Goal: Task Accomplishment & Management: Use online tool/utility

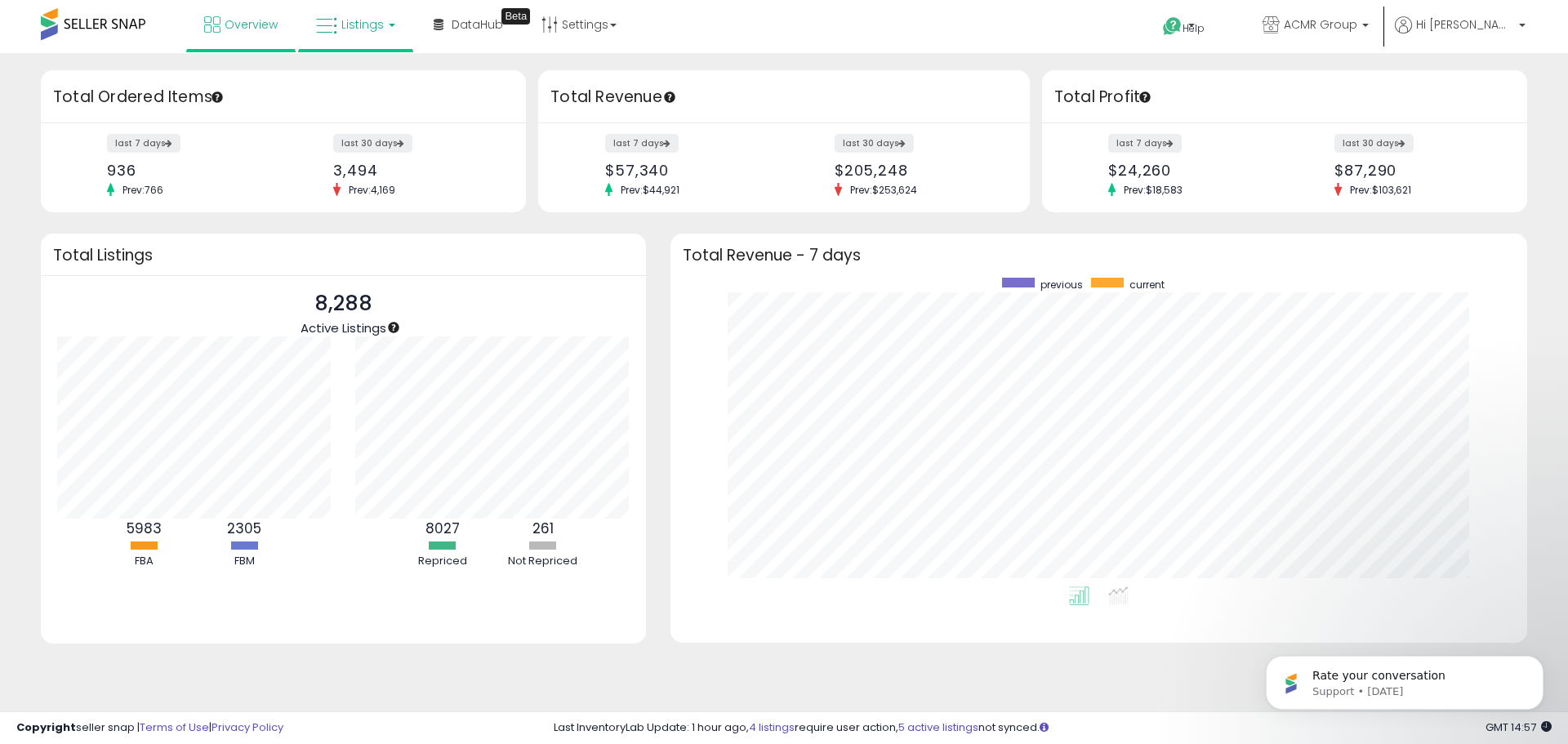
click at [360, 27] on span "Listings" at bounding box center [362, 25] width 42 height 17
click at [369, 77] on icon at bounding box center [367, 80] width 71 height 21
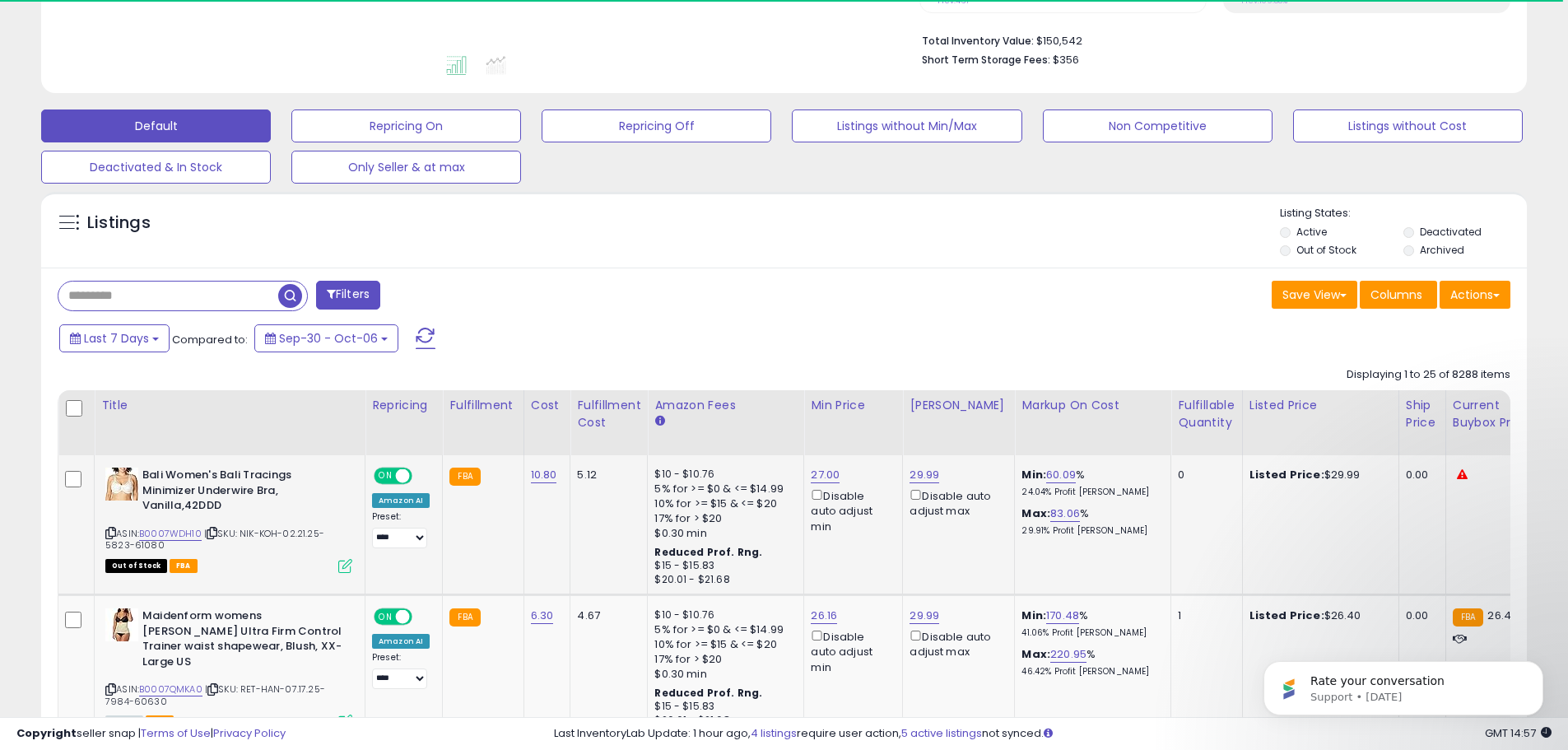
scroll to position [412, 0]
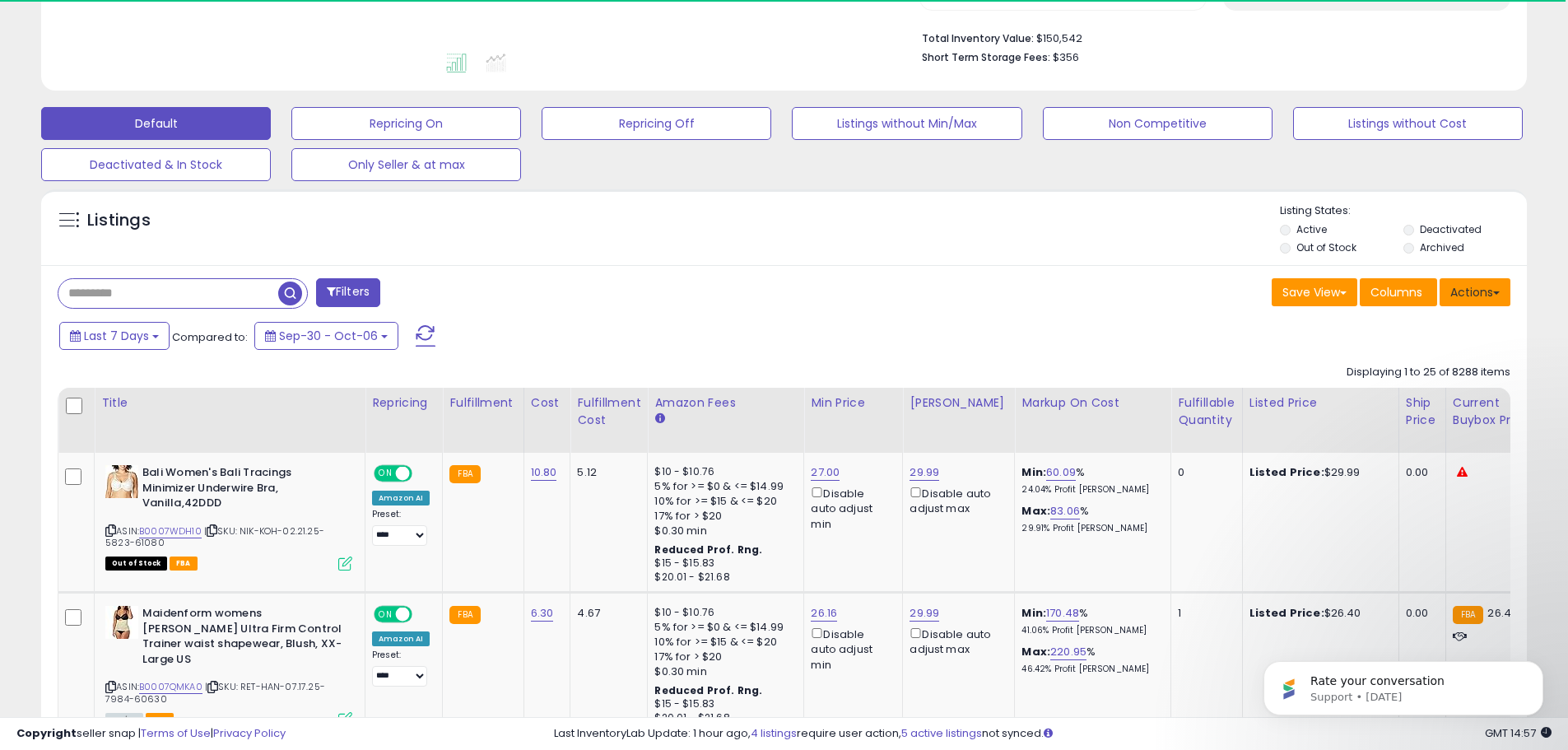
click at [1463, 296] on button "Actions" at bounding box center [1475, 292] width 71 height 28
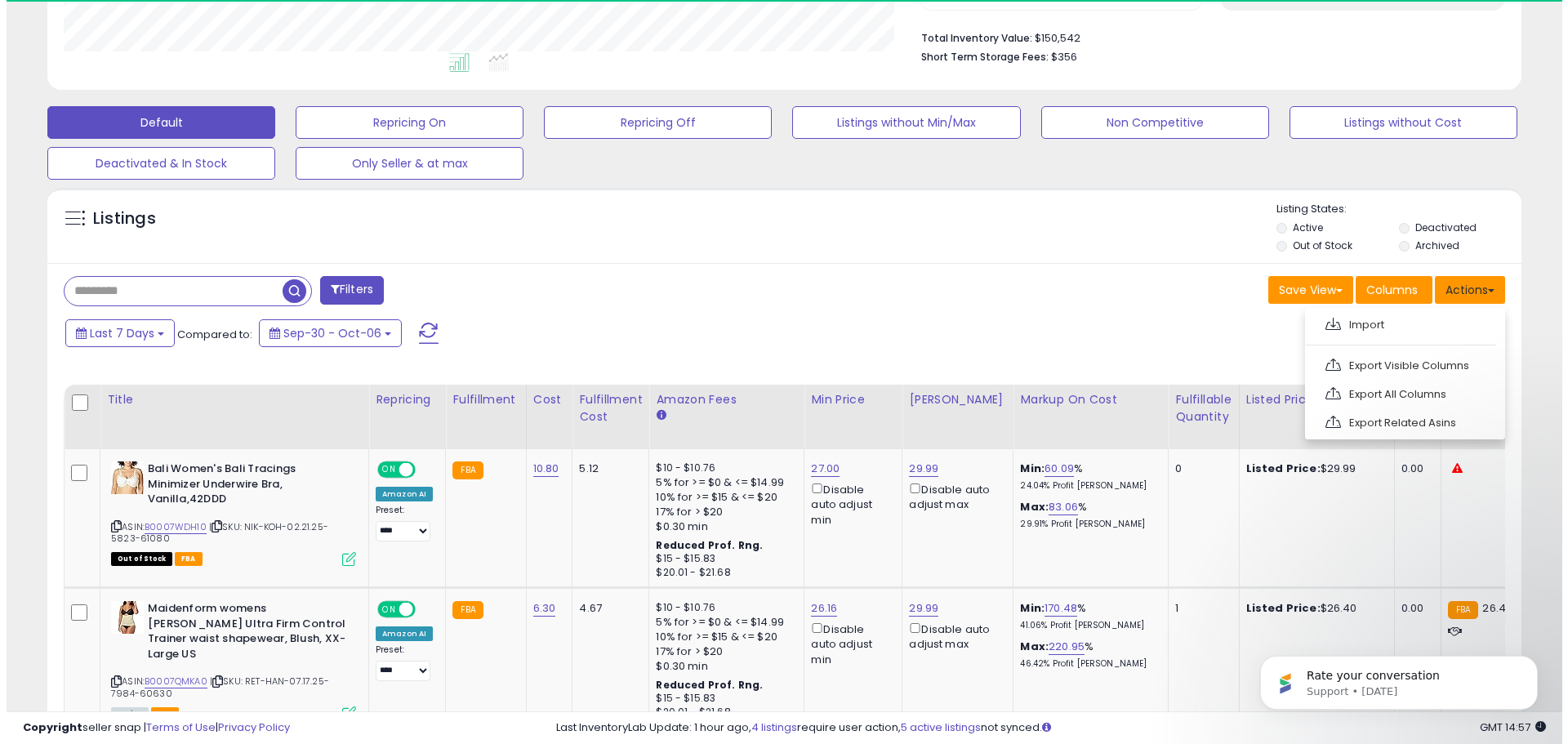
scroll to position [335, 855]
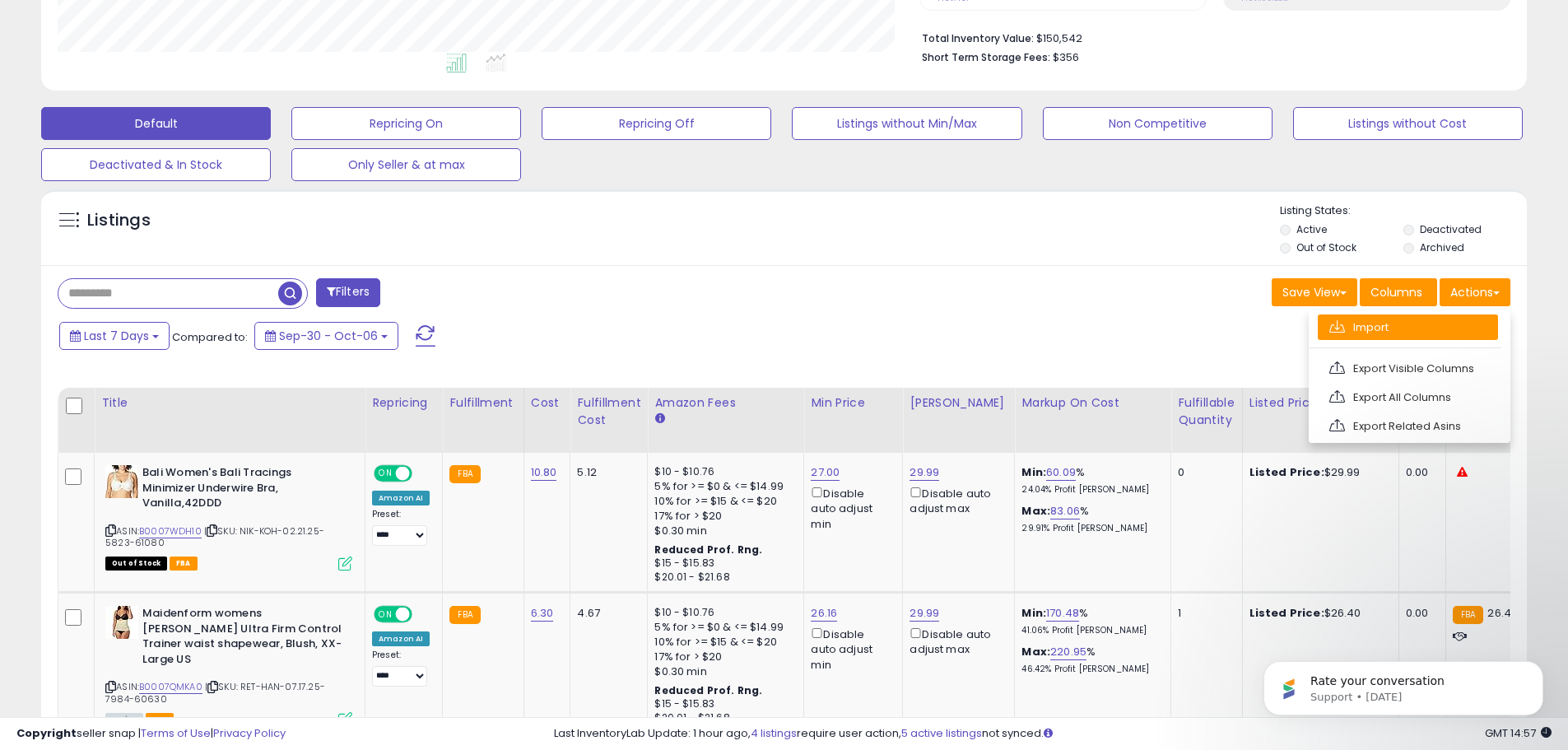
click at [1402, 331] on link "Import" at bounding box center [1408, 326] width 180 height 25
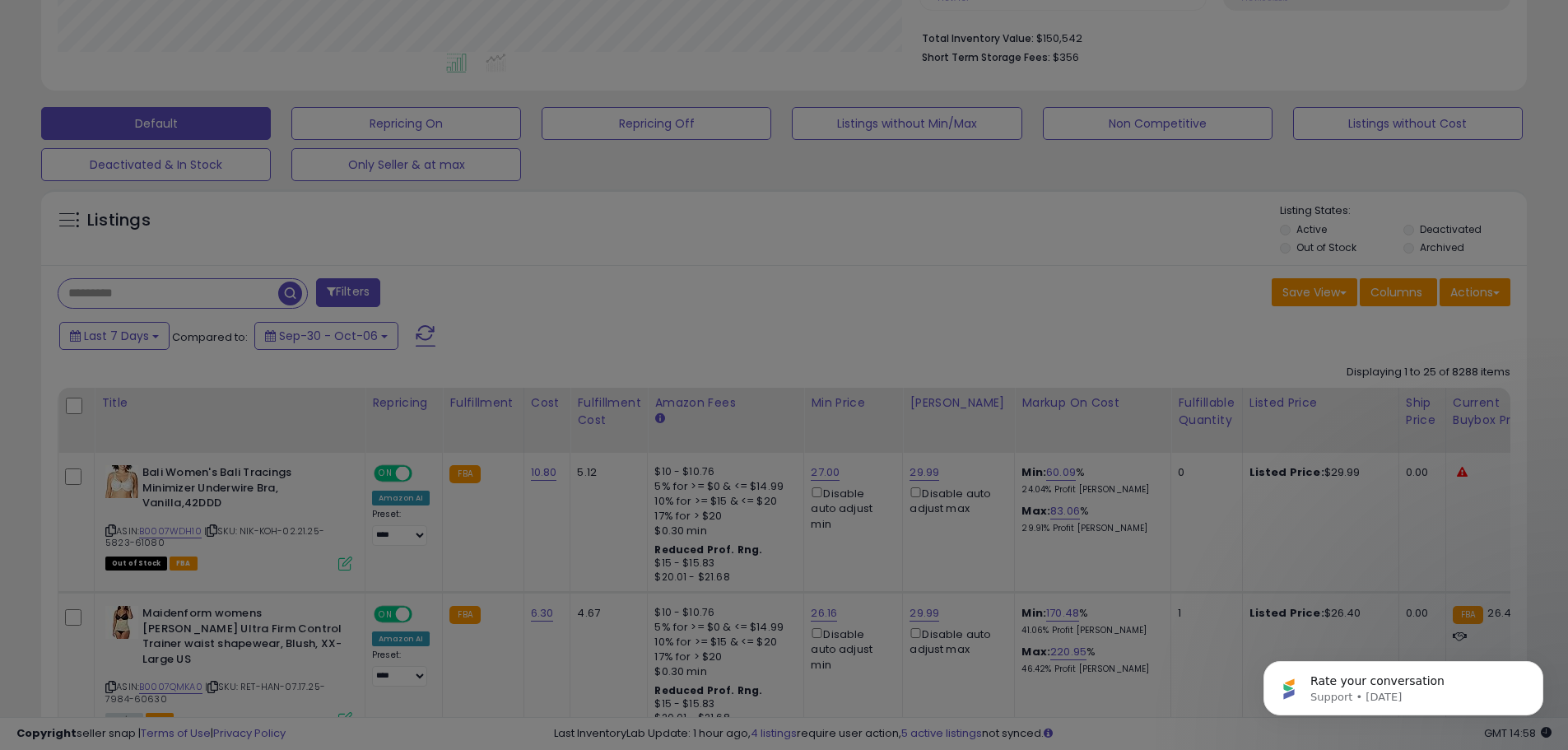
scroll to position [337, 869]
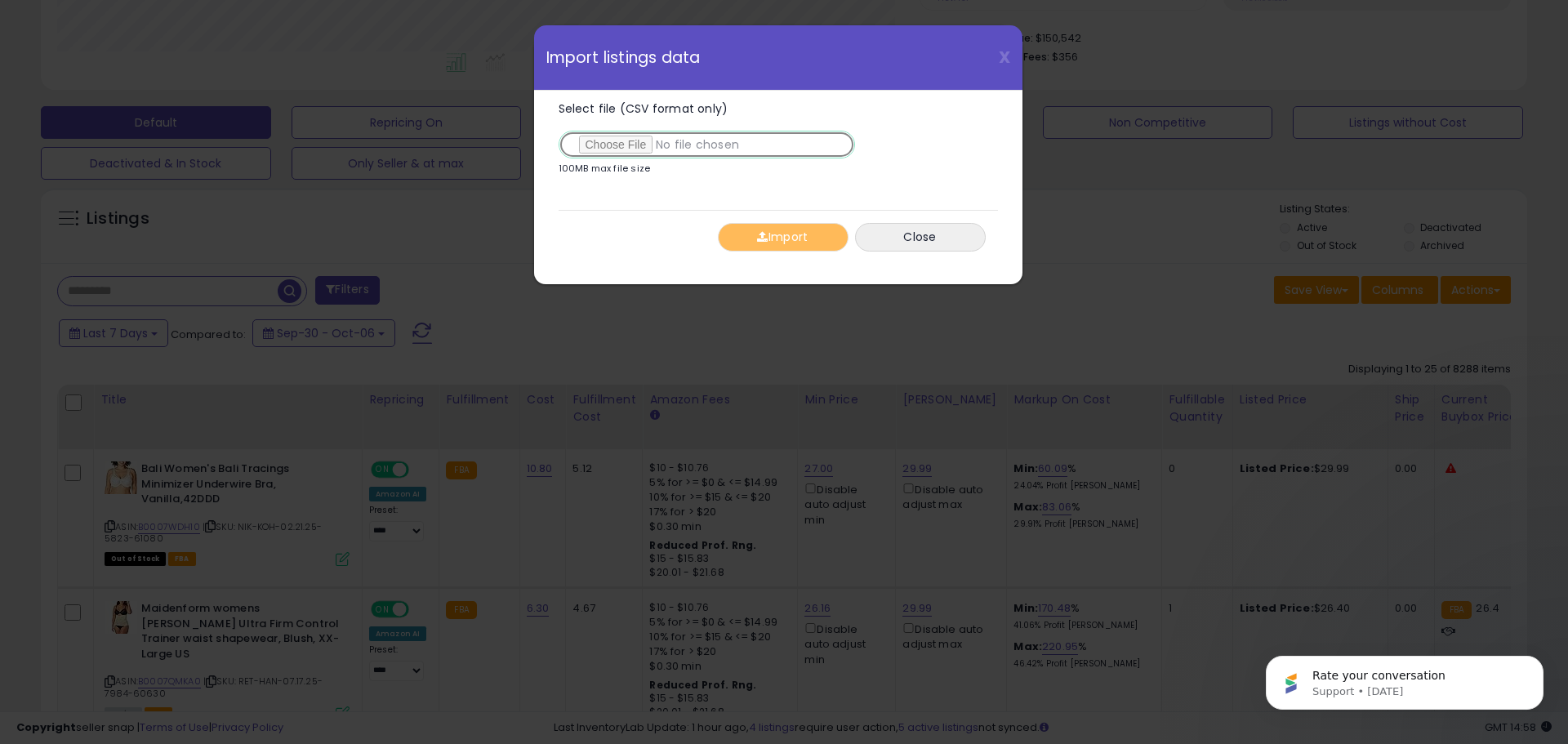
click at [622, 145] on input "Select file (CSV format only)" at bounding box center [707, 145] width 297 height 28
type input "**********"
click at [784, 241] on button "Import" at bounding box center [784, 237] width 131 height 29
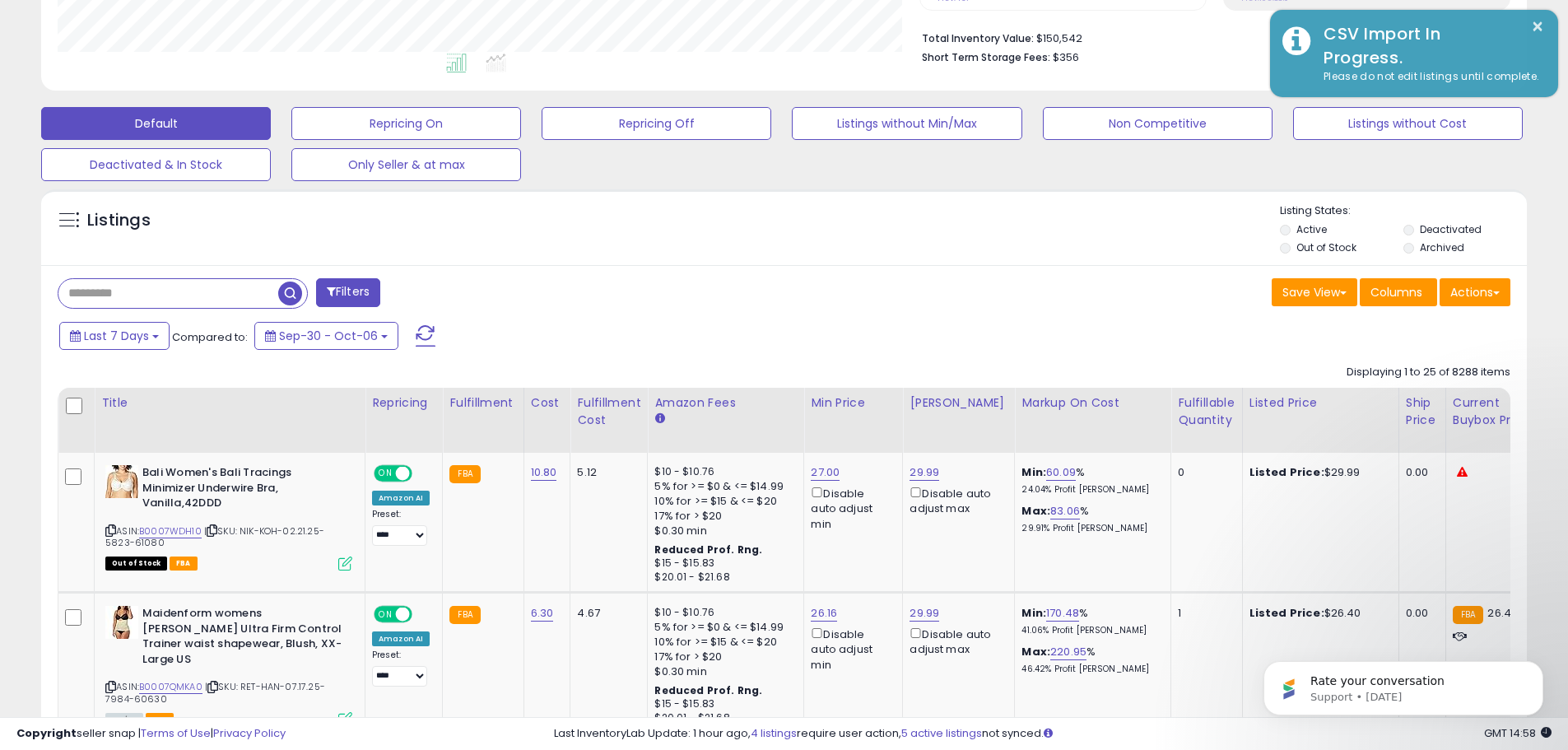
scroll to position [822801, 822358]
